Goal: Information Seeking & Learning: Find specific page/section

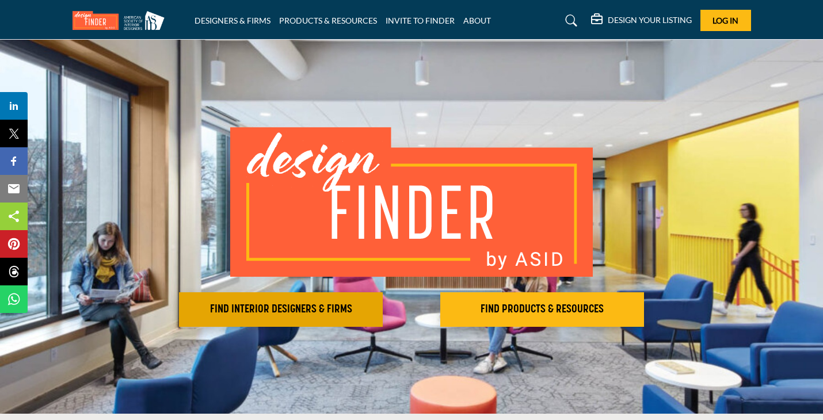
click at [340, 303] on h2 "FIND INTERIOR DESIGNERS & FIRMS" at bounding box center [281, 310] width 197 height 14
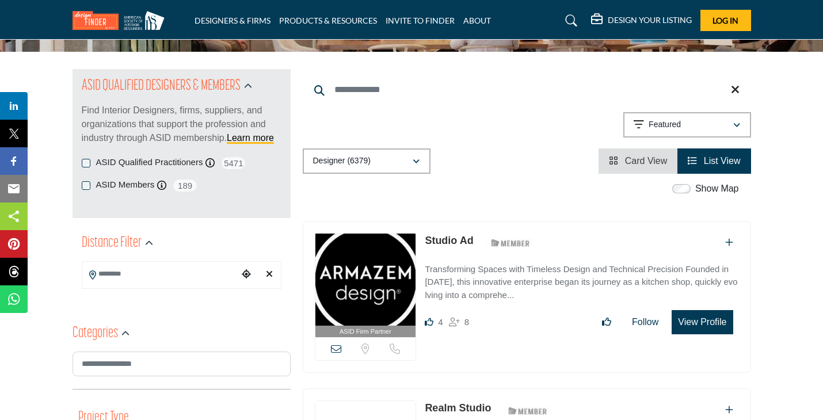
scroll to position [85, 0]
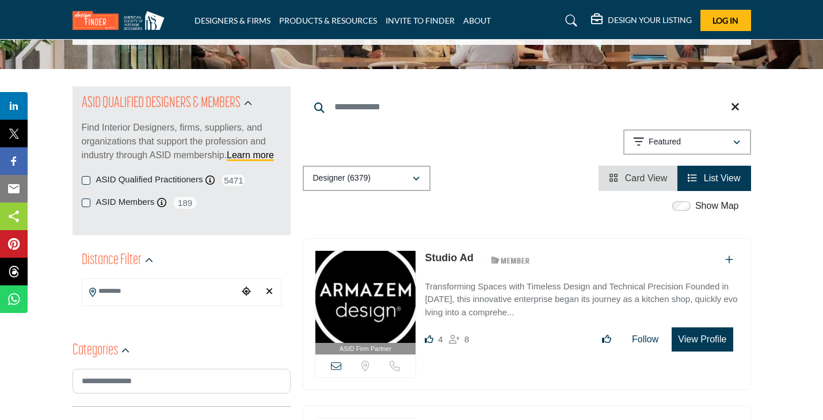
click at [427, 108] on input "Search Keyword" at bounding box center [527, 107] width 449 height 28
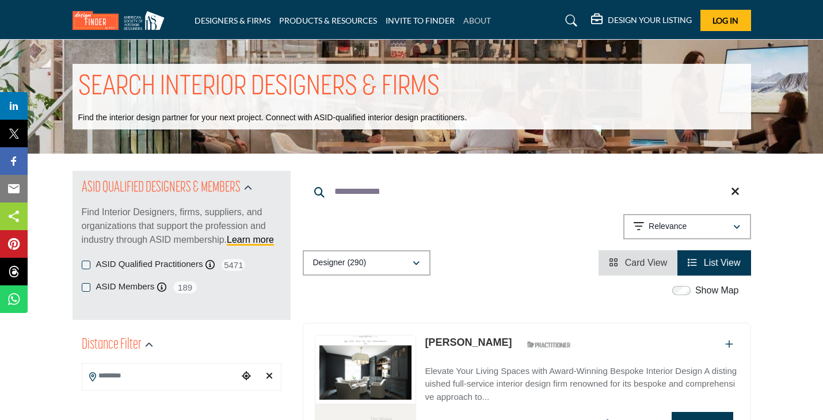
type input "**********"
click at [470, 23] on link "ABOUT" at bounding box center [478, 21] width 28 height 10
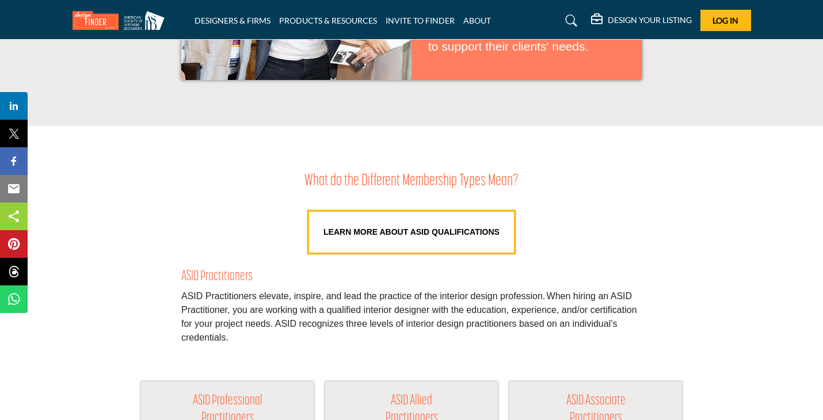
scroll to position [893, 0]
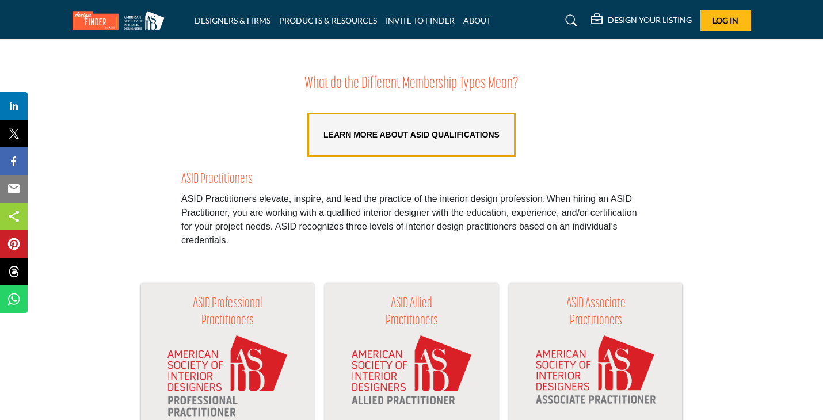
click at [442, 157] on link "LEARN MORE ABOUT ASID QUALIFICATIONS" at bounding box center [412, 135] width 208 height 44
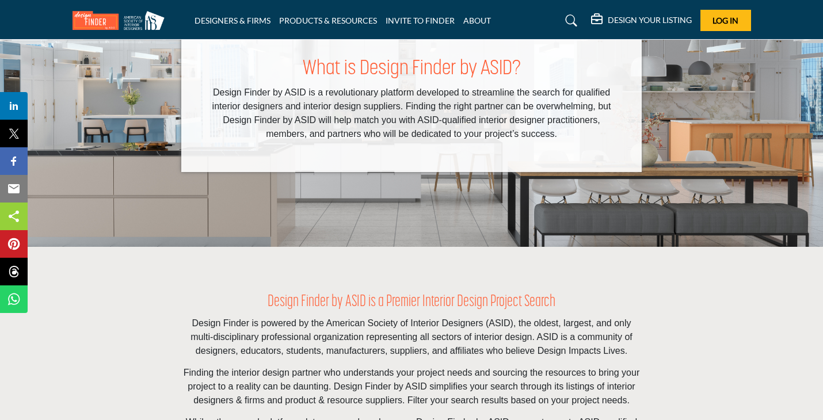
scroll to position [242, 0]
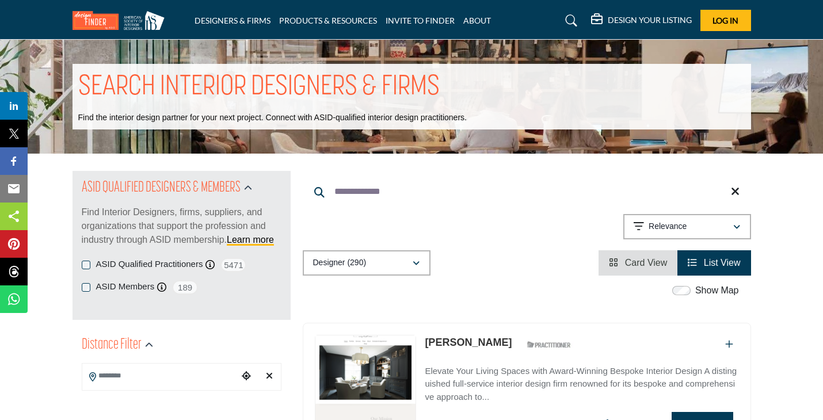
click at [405, 192] on input "**********" at bounding box center [527, 192] width 449 height 28
click at [404, 264] on div "Designer (290)" at bounding box center [362, 263] width 99 height 14
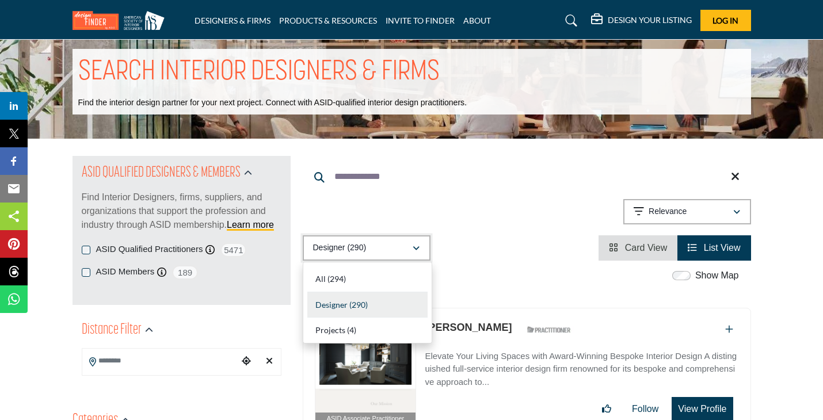
scroll to position [1, 0]
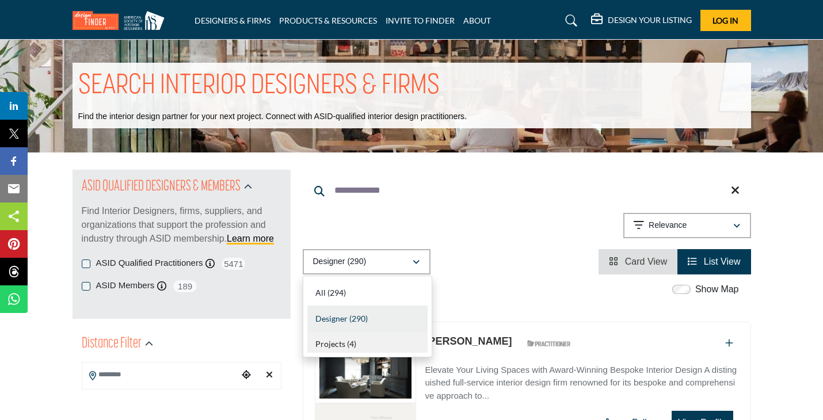
click at [398, 340] on div "Projects (4)" at bounding box center [368, 342] width 120 height 21
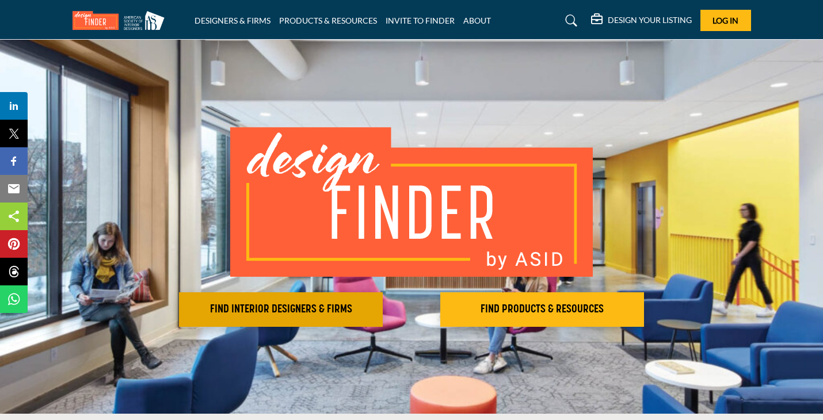
click at [321, 309] on h2 "FIND INTERIOR DESIGNERS & FIRMS" at bounding box center [281, 310] width 197 height 14
